Goal: Transaction & Acquisition: Purchase product/service

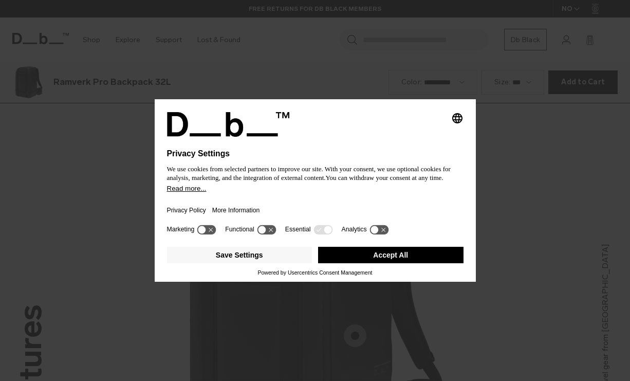
scroll to position [1142, 0]
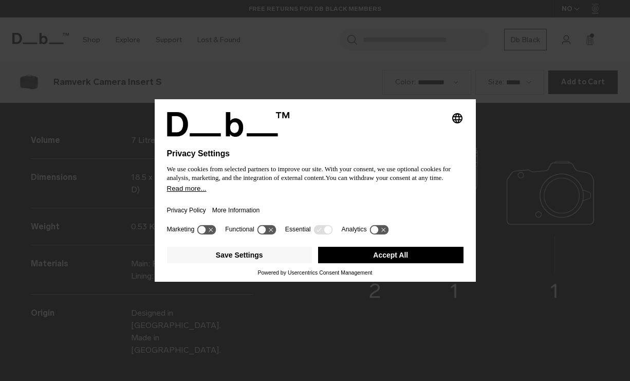
scroll to position [1142, 0]
